Goal: Information Seeking & Learning: Learn about a topic

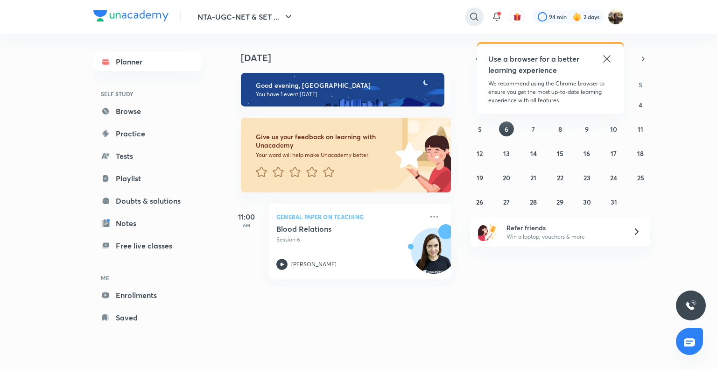
click at [474, 18] on icon at bounding box center [474, 16] width 11 height 11
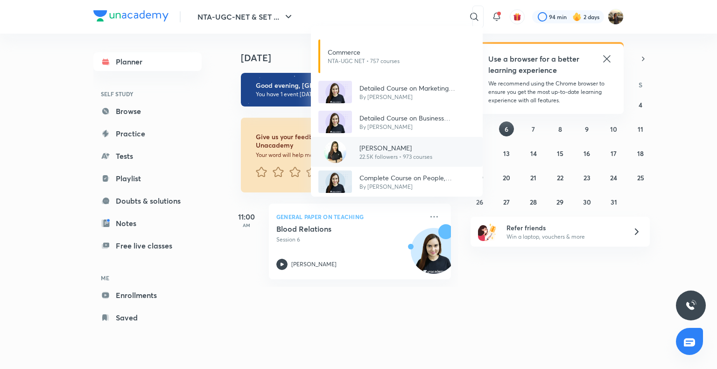
click at [409, 153] on p "22.5K followers • 973 courses" at bounding box center [395, 157] width 73 height 8
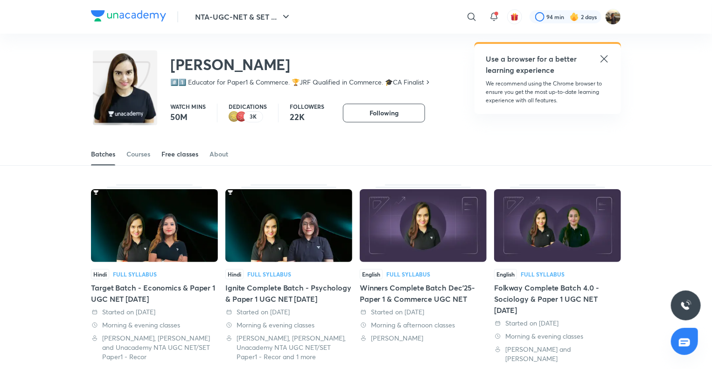
click at [191, 152] on div "Free classes" at bounding box center [180, 153] width 37 height 9
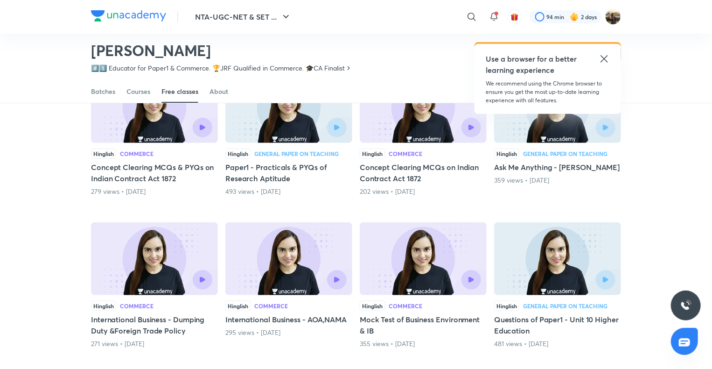
scroll to position [134, 0]
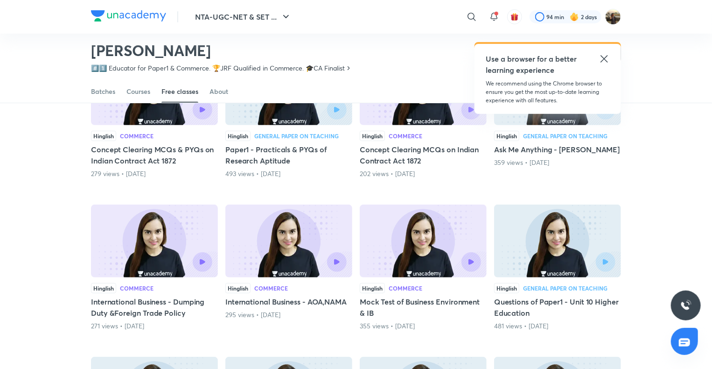
click at [155, 220] on img at bounding box center [154, 240] width 127 height 73
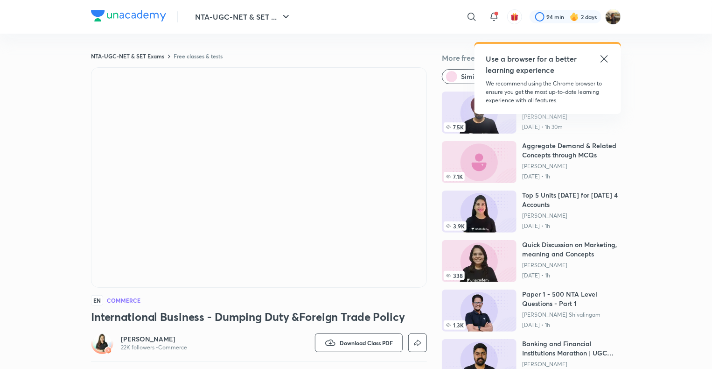
click at [600, 60] on icon at bounding box center [604, 58] width 11 height 11
